Goal: Information Seeking & Learning: Find contact information

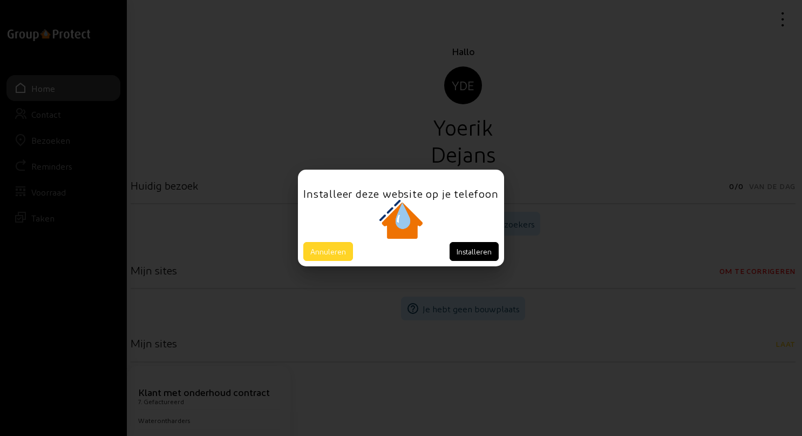
click at [331, 249] on button "Annuleren" at bounding box center [328, 251] width 50 height 19
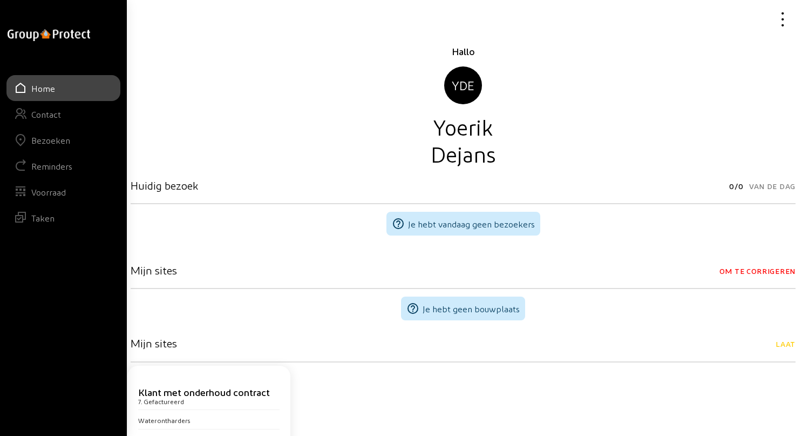
click at [42, 139] on div "Bezoeken" at bounding box center [50, 140] width 39 height 10
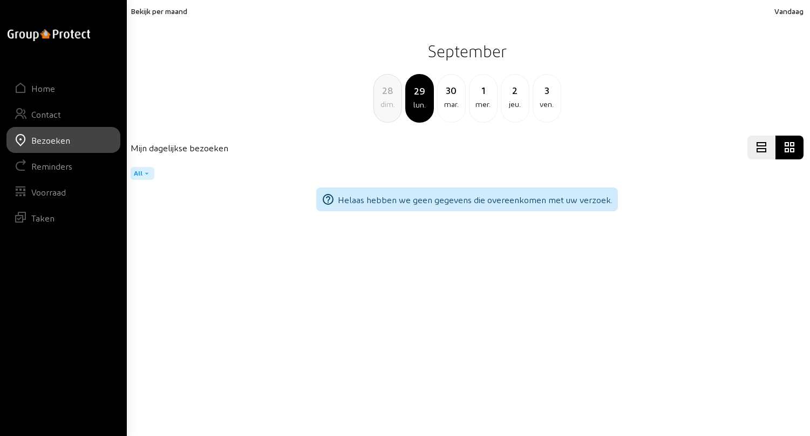
click at [384, 92] on div "28" at bounding box center [388, 90] width 28 height 15
click at [384, 92] on div "27" at bounding box center [388, 90] width 28 height 15
click at [384, 92] on div "26" at bounding box center [388, 90] width 28 height 15
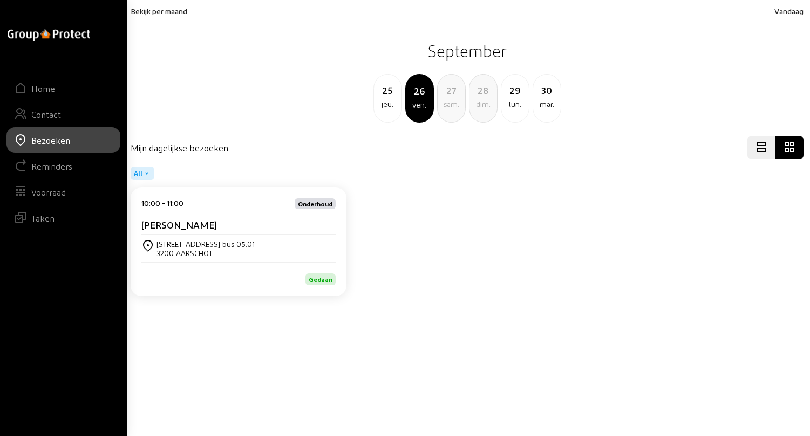
click at [390, 99] on div "jeu." at bounding box center [388, 104] width 28 height 13
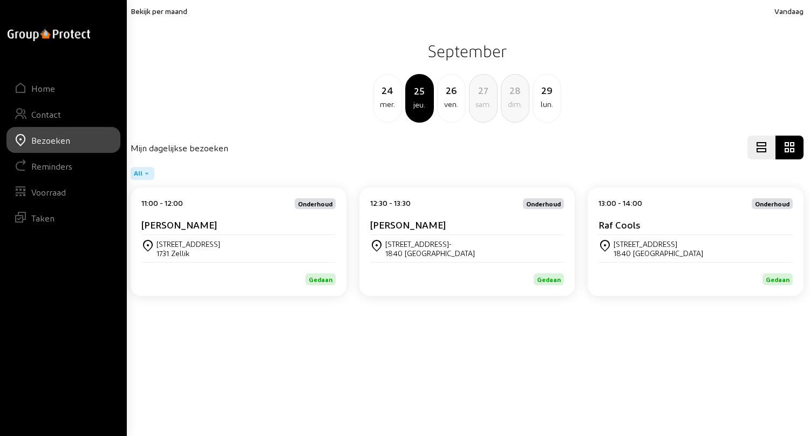
click at [194, 232] on div "[PERSON_NAME]" at bounding box center [238, 227] width 194 height 16
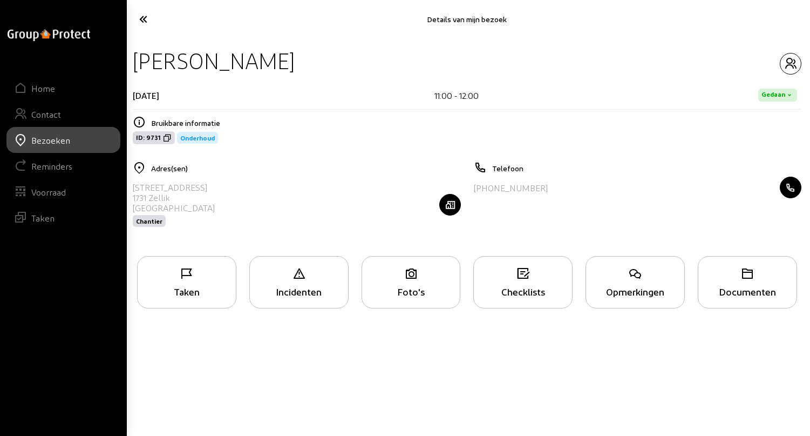
drag, startPoint x: 137, startPoint y: 61, endPoint x: 348, endPoint y: 62, distance: 211.1
click at [348, 62] on div "[PERSON_NAME]" at bounding box center [467, 61] width 669 height 28
copy div "[PERSON_NAME]"
drag, startPoint x: 133, startPoint y: 186, endPoint x: 241, endPoint y: 182, distance: 107.5
click at [241, 182] on div "[STREET_ADDRESS] Chantier" at bounding box center [297, 205] width 328 height 56
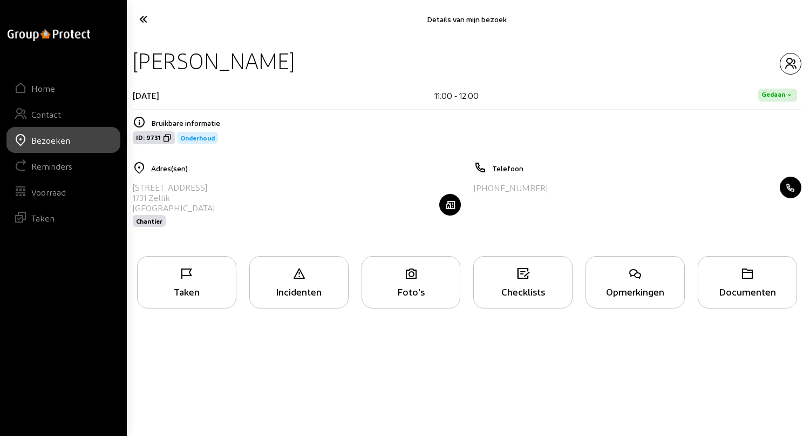
copy div "[STREET_ADDRESS]"
drag, startPoint x: 479, startPoint y: 187, endPoint x: 553, endPoint y: 189, distance: 74.0
click at [553, 189] on div "[PHONE_NUMBER]" at bounding box center [638, 188] width 328 height 22
copy div "32 477 60 49 55"
click at [790, 60] on icon "button" at bounding box center [791, 63] width 21 height 13
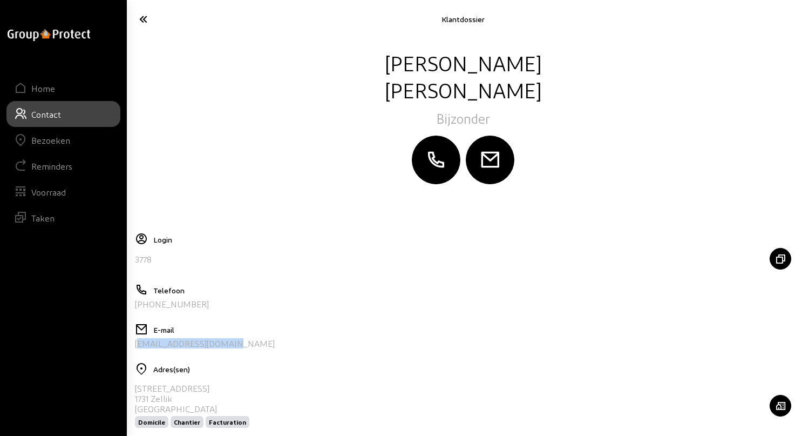
drag, startPoint x: 242, startPoint y: 348, endPoint x: 135, endPoint y: 348, distance: 107.4
click at [135, 348] on div "E-mail [PERSON_NAME][EMAIL_ADDRESS][DOMAIN_NAME]" at bounding box center [463, 340] width 656 height 34
copy div "[EMAIL_ADDRESS][DOMAIN_NAME]"
click at [144, 16] on icon at bounding box center [180, 19] width 93 height 19
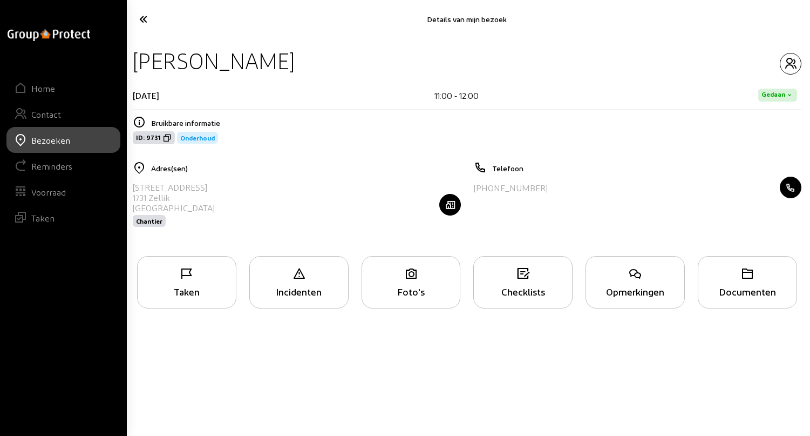
click at [642, 286] on div "Opmerkingen" at bounding box center [635, 291] width 98 height 11
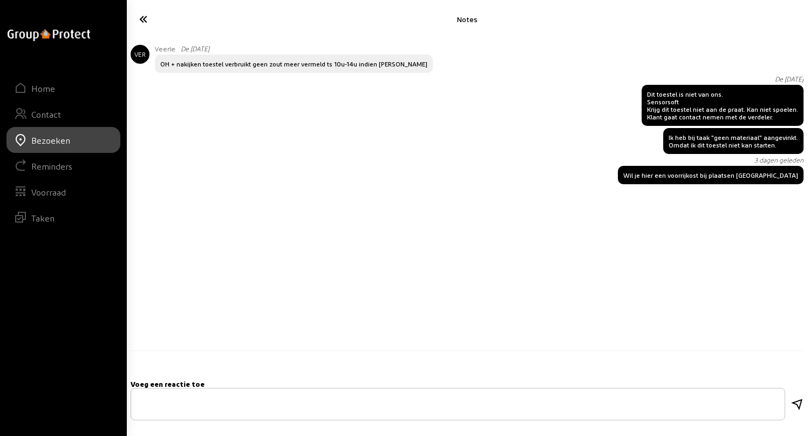
click at [145, 16] on icon at bounding box center [181, 19] width 95 height 19
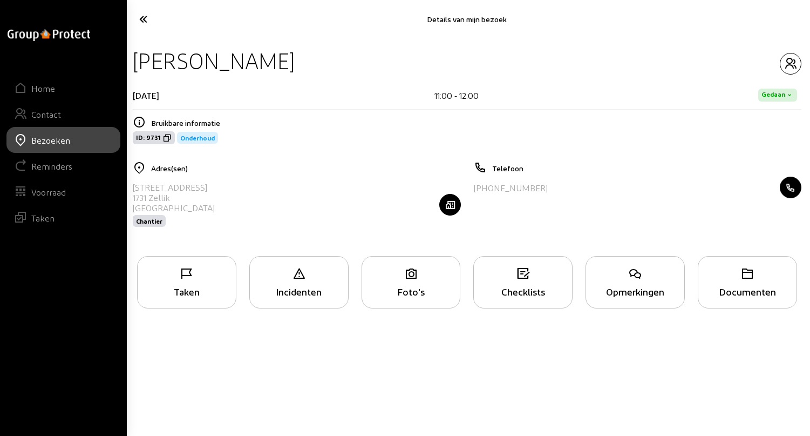
click at [144, 17] on icon at bounding box center [181, 19] width 95 height 19
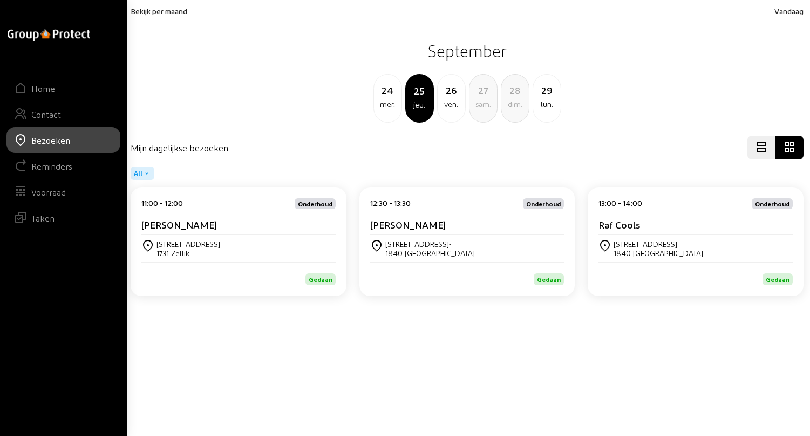
click at [424, 226] on cam-card-title "[PERSON_NAME]" at bounding box center [408, 224] width 76 height 11
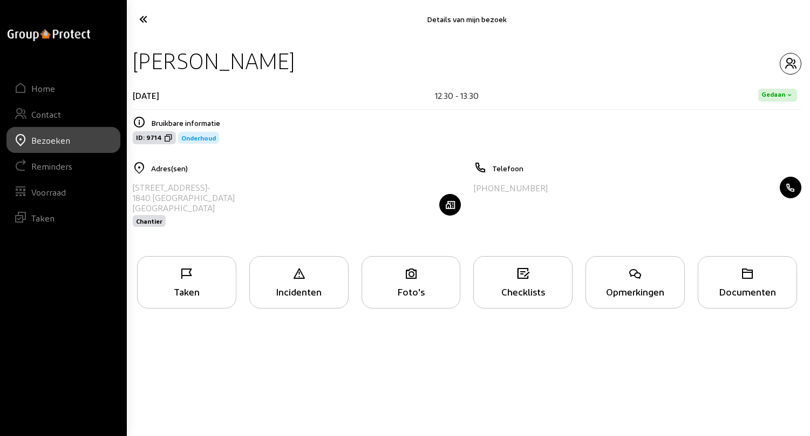
drag, startPoint x: 136, startPoint y: 58, endPoint x: 348, endPoint y: 66, distance: 212.3
click at [348, 66] on div "[PERSON_NAME]" at bounding box center [467, 61] width 669 height 28
drag, startPoint x: 132, startPoint y: 186, endPoint x: 207, endPoint y: 187, distance: 74.5
click at [207, 187] on div "Adres(sen) [STREET_ADDRESS] Chantier" at bounding box center [296, 200] width 341 height 79
copy div "[STREET_ADDRESS]"
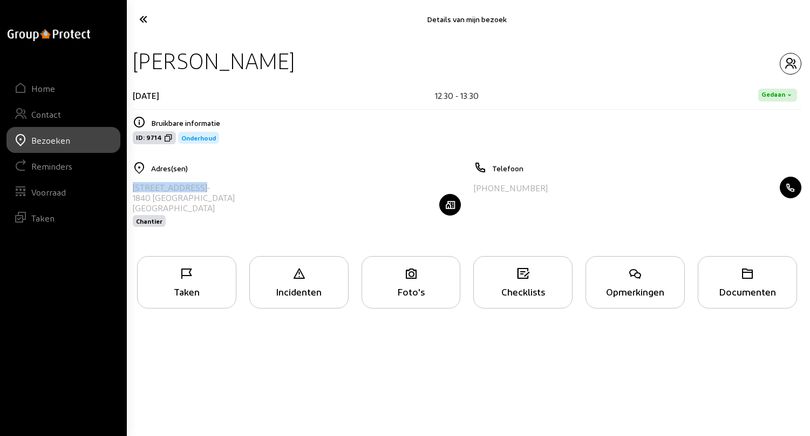
drag, startPoint x: 478, startPoint y: 188, endPoint x: 541, endPoint y: 184, distance: 63.3
click at [541, 184] on div "[PHONE_NUMBER]" at bounding box center [638, 188] width 328 height 22
copy div "32 472 56 59 86"
click at [788, 62] on icon "button" at bounding box center [791, 63] width 21 height 13
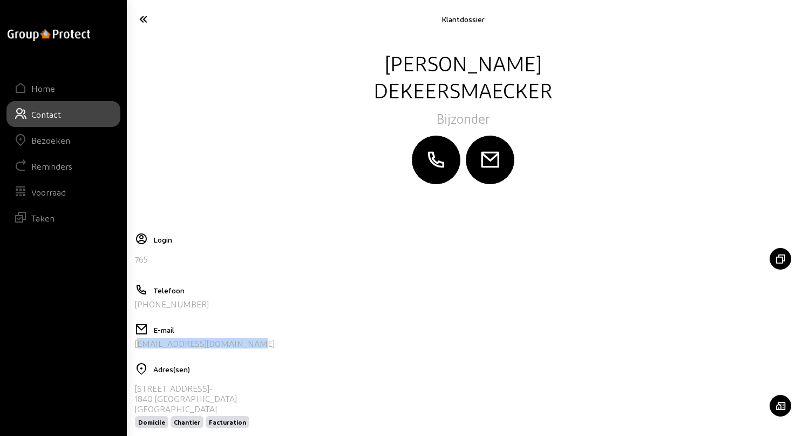
drag, startPoint x: 253, startPoint y: 344, endPoint x: 135, endPoint y: 351, distance: 117.9
click at [135, 351] on div "E-mail [EMAIL_ADDRESS][DOMAIN_NAME]" at bounding box center [463, 340] width 656 height 34
copy div "[EMAIL_ADDRESS][DOMAIN_NAME]"
click at [145, 23] on icon at bounding box center [180, 19] width 93 height 19
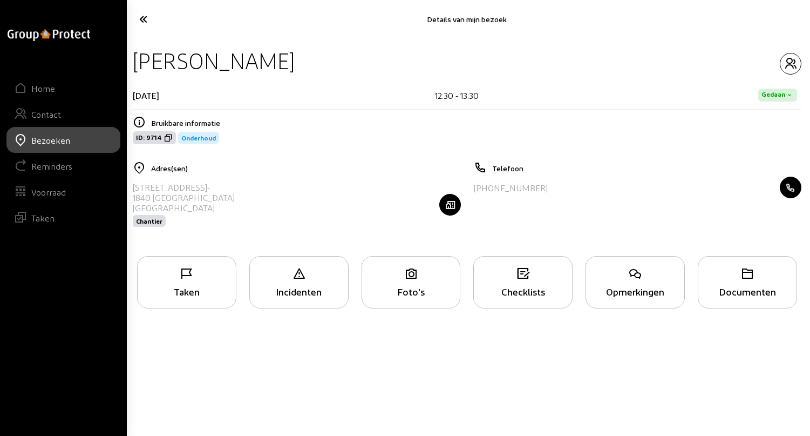
click at [145, 22] on icon at bounding box center [181, 19] width 95 height 19
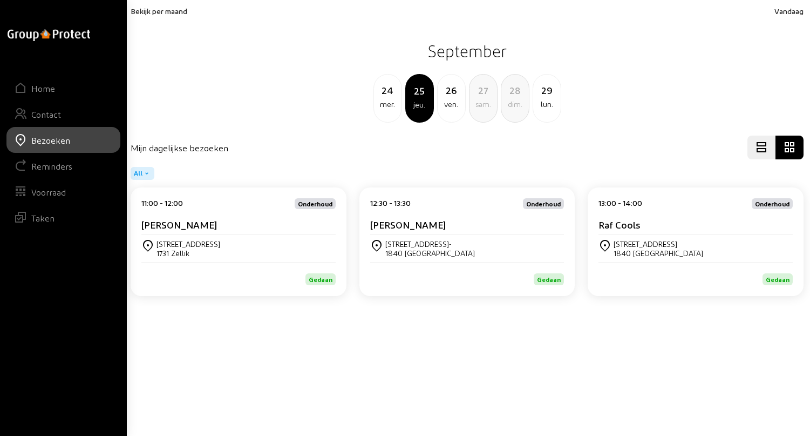
click at [649, 241] on div "[STREET_ADDRESS]" at bounding box center [659, 243] width 90 height 9
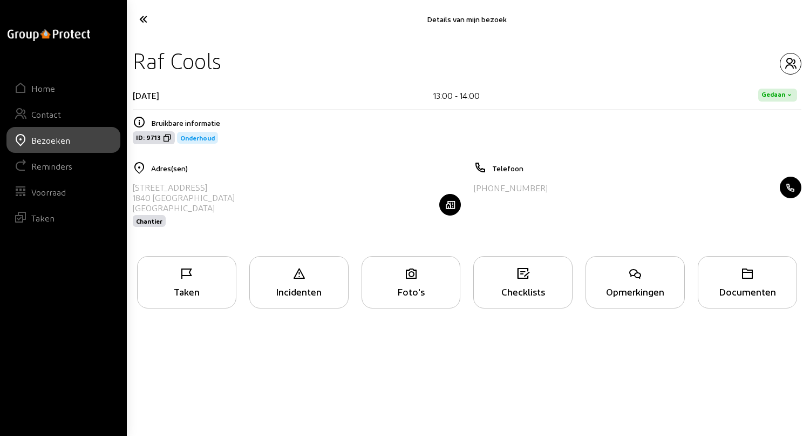
drag, startPoint x: 135, startPoint y: 59, endPoint x: 228, endPoint y: 59, distance: 93.4
click at [228, 59] on div "Raf Cools" at bounding box center [467, 61] width 669 height 28
copy div "Raf Cools"
drag, startPoint x: 133, startPoint y: 188, endPoint x: 214, endPoint y: 186, distance: 80.4
click at [214, 186] on div "[STREET_ADDRESS] Chantier" at bounding box center [297, 205] width 328 height 56
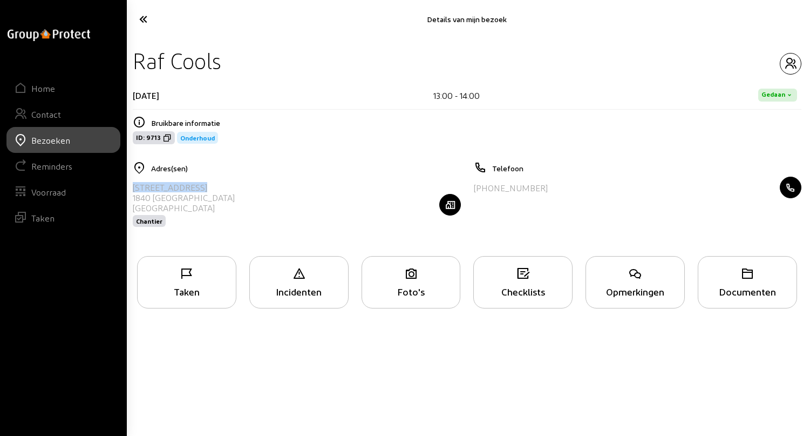
copy div "[STREET_ADDRESS]"
drag, startPoint x: 478, startPoint y: 188, endPoint x: 542, endPoint y: 185, distance: 64.3
click at [542, 185] on div "[PHONE_NUMBER]" at bounding box center [638, 188] width 328 height 22
copy div "32 478 54 99 98"
click at [790, 60] on icon "button" at bounding box center [791, 63] width 21 height 13
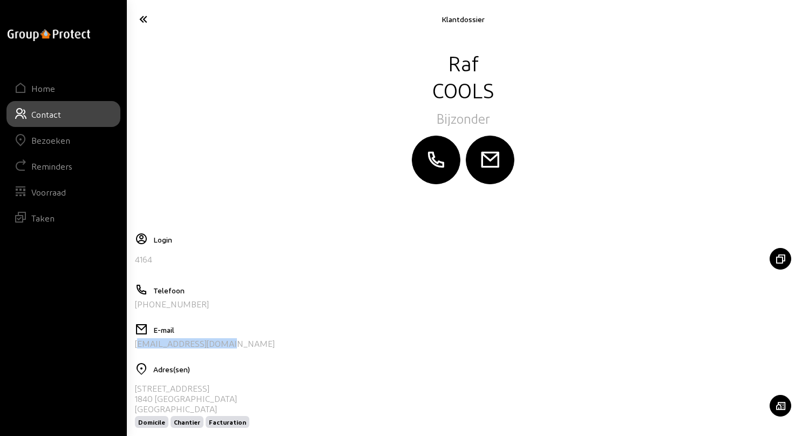
drag, startPoint x: 216, startPoint y: 344, endPoint x: 129, endPoint y: 347, distance: 86.9
click at [131, 347] on cam-layout-content "Raf Cools Bijzonder Login 4164 Telefoon [PHONE_NUMBER] E-mail [EMAIL_ADDRESS][D…" at bounding box center [463, 280] width 665 height 462
click at [144, 22] on icon at bounding box center [180, 19] width 93 height 19
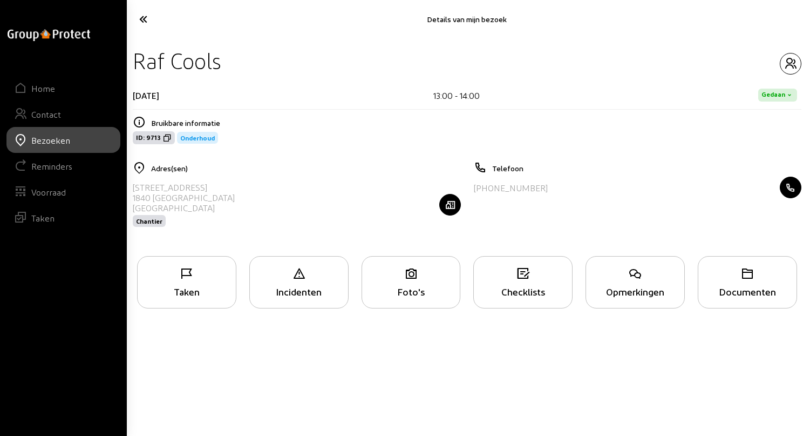
click at [140, 21] on icon at bounding box center [181, 19] width 95 height 19
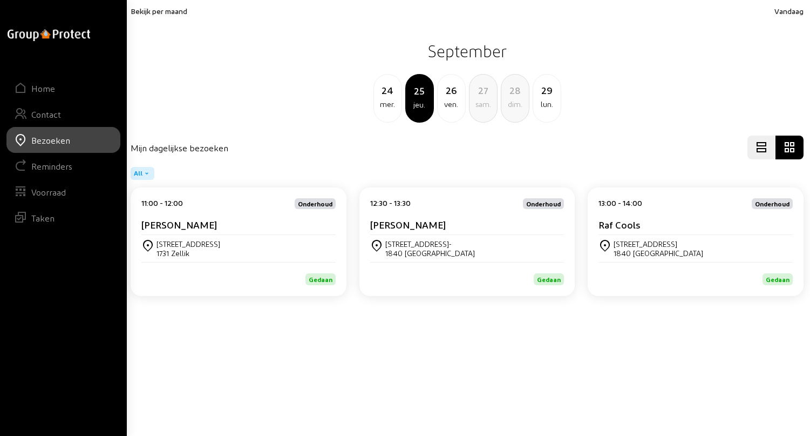
click at [450, 93] on div "26" at bounding box center [452, 90] width 28 height 15
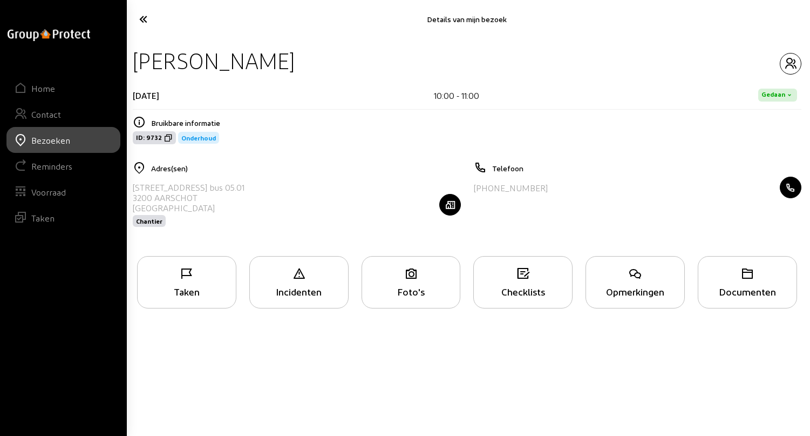
drag, startPoint x: 135, startPoint y: 62, endPoint x: 282, endPoint y: 71, distance: 147.1
click at [282, 71] on div "[PERSON_NAME]" at bounding box center [467, 61] width 669 height 28
drag, startPoint x: 133, startPoint y: 185, endPoint x: 234, endPoint y: 186, distance: 101.0
click at [234, 186] on div "[STREET_ADDRESS] bus 05.01 3200 AARSCHOT België Chantier" at bounding box center [297, 205] width 328 height 56
drag, startPoint x: 479, startPoint y: 189, endPoint x: 547, endPoint y: 189, distance: 67.5
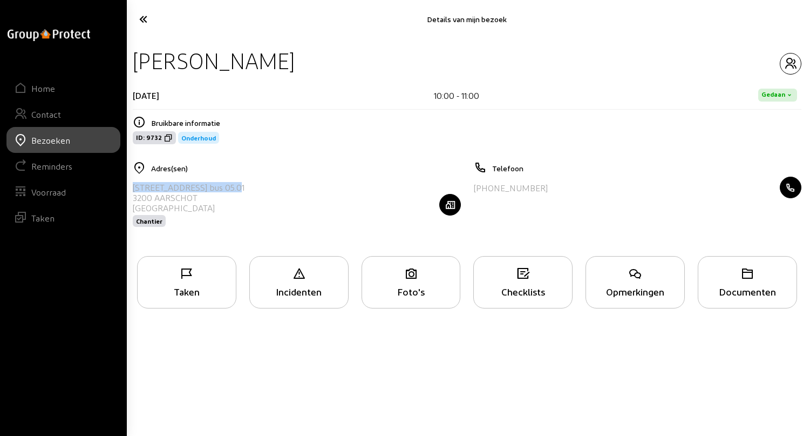
click at [547, 189] on div "[PHONE_NUMBER]" at bounding box center [638, 188] width 328 height 22
click at [787, 62] on icon "button" at bounding box center [791, 63] width 21 height 13
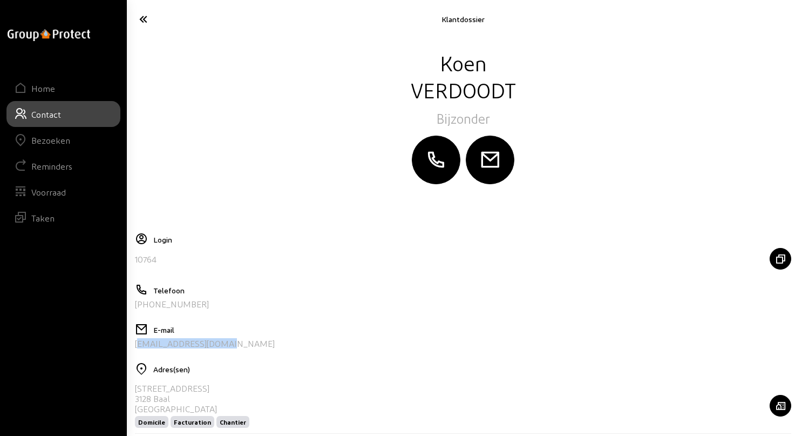
drag, startPoint x: 228, startPoint y: 342, endPoint x: 132, endPoint y: 352, distance: 96.6
click at [132, 352] on cam-layout-content "[PERSON_NAME] Bijzonder Login 10764 Telefoon [PHONE_NUMBER] E-mail [EMAIL_ADDRE…" at bounding box center [463, 308] width 665 height 518
click at [141, 18] on icon at bounding box center [180, 19] width 93 height 19
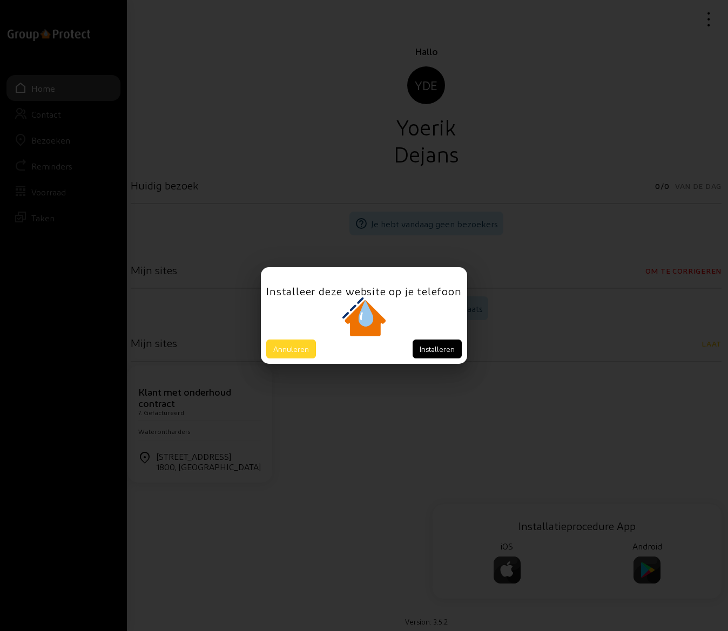
click at [290, 347] on button "Annuleren" at bounding box center [291, 349] width 50 height 19
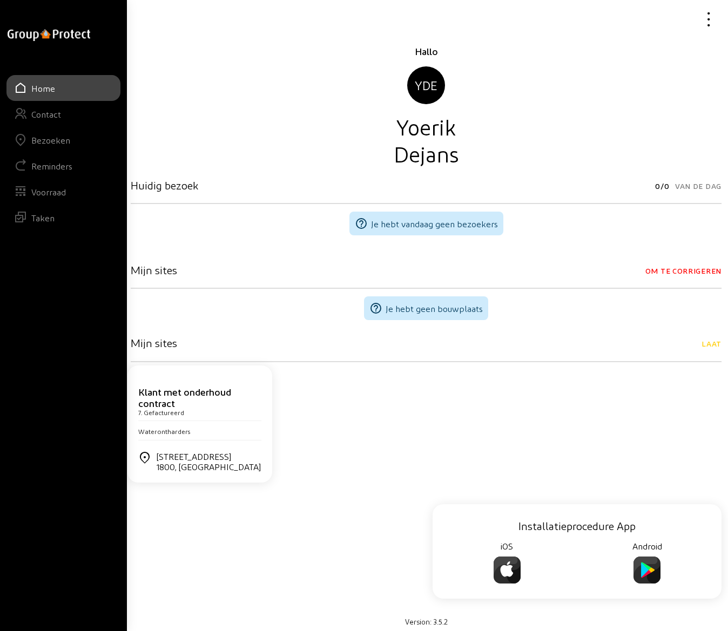
click at [52, 141] on div "Bezoeken" at bounding box center [50, 140] width 39 height 10
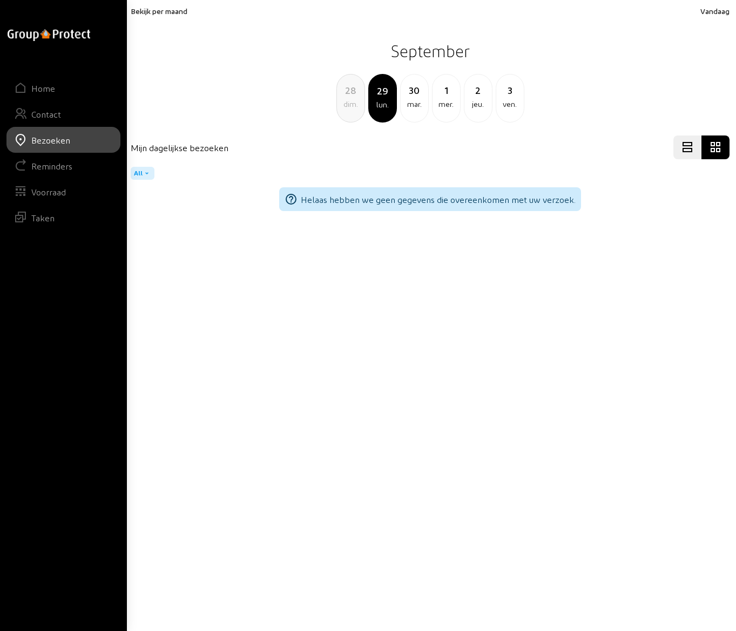
click at [164, 11] on span "Bekijk per maand" at bounding box center [159, 10] width 57 height 9
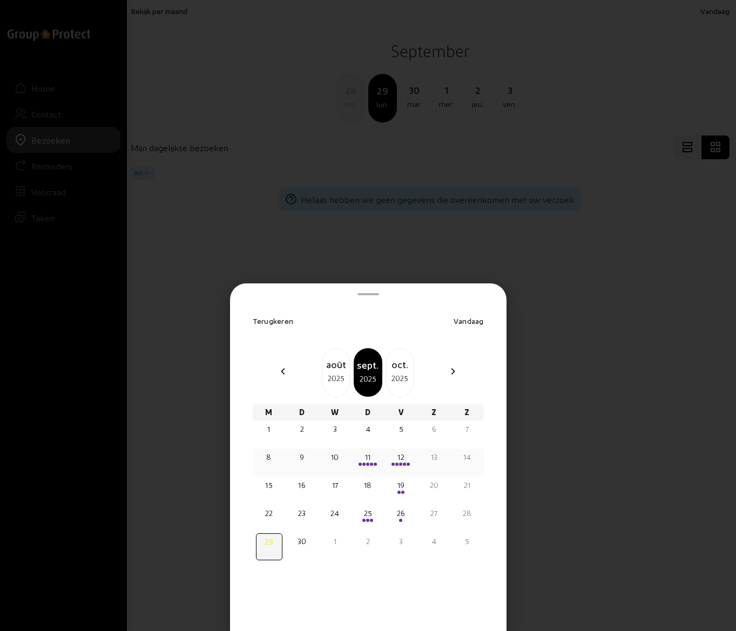
click at [402, 467] on div "12" at bounding box center [401, 462] width 26 height 27
